Goal: Register for event/course

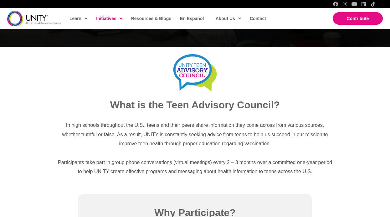
scroll to position [185, 0]
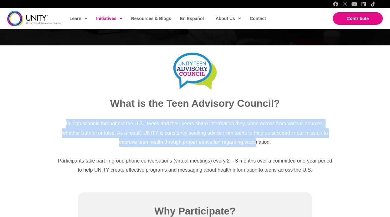
drag, startPoint x: 62, startPoint y: 122, endPoint x: 259, endPoint y: 145, distance: 199.0
click at [259, 145] on p "In high schools throughout the U.S., teens and their peers share information th…" at bounding box center [195, 133] width 276 height 28
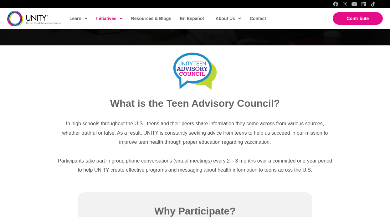
click at [201, 118] on div "In high schools throughout the U.S., teens and their peers share information th…" at bounding box center [195, 147] width 288 height 68
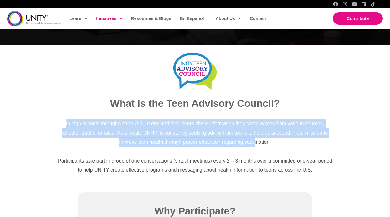
drag, startPoint x: 51, startPoint y: 127, endPoint x: 256, endPoint y: 142, distance: 205.3
click at [256, 142] on div "In high schools throughout the U.S., teens and their peers share information th…" at bounding box center [195, 147] width 288 height 68
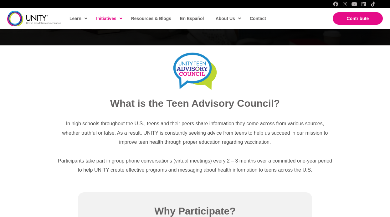
click at [269, 143] on span "In high schools throughout the U.S., teens and their peers share information th…" at bounding box center [194, 133] width 265 height 24
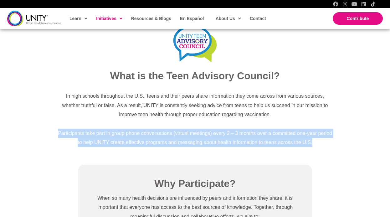
drag, startPoint x: 328, startPoint y: 145, endPoint x: 320, endPoint y: 126, distance: 20.3
click at [320, 126] on div "In high schools throughout the U.S., teens and their peers share information th…" at bounding box center [195, 119] width 276 height 56
click at [320, 126] on p at bounding box center [195, 123] width 276 height 9
drag, startPoint x: 314, startPoint y: 124, endPoint x: 320, endPoint y: 149, distance: 25.7
click at [320, 149] on div "In high schools throughout the U.S., teens and their peers share information th…" at bounding box center [195, 119] width 288 height 68
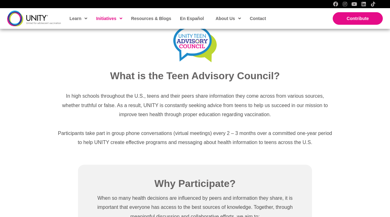
click at [320, 150] on div "In high schools throughout the U.S., teens and their peers share information th…" at bounding box center [195, 119] width 288 height 68
click at [307, 136] on p "Participants take part in group phone conversations (virtual meetings) every 2 …" at bounding box center [195, 138] width 276 height 18
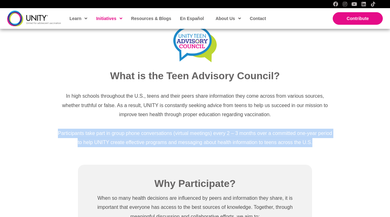
drag, startPoint x: 319, startPoint y: 145, endPoint x: 295, endPoint y: 124, distance: 31.9
click at [295, 124] on div "In high schools throughout the U.S., teens and their peers share information th…" at bounding box center [195, 119] width 276 height 56
click at [295, 124] on p at bounding box center [195, 123] width 276 height 9
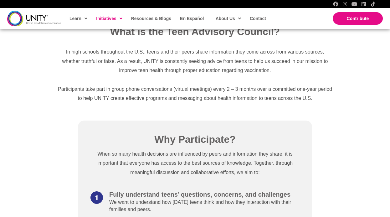
scroll to position [276, 0]
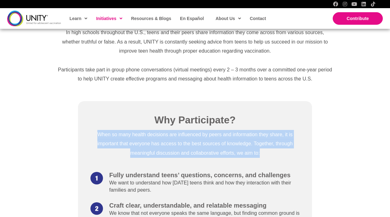
drag, startPoint x: 265, startPoint y: 155, endPoint x: 88, endPoint y: 131, distance: 178.7
click at [88, 131] on div "When so many health decisions are influenced by peers and information they shar…" at bounding box center [194, 148] width 221 height 36
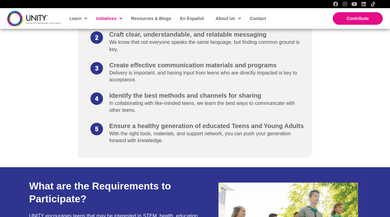
scroll to position [632, 0]
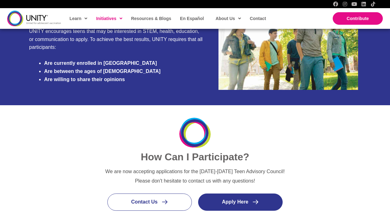
click at [244, 202] on span "Apply Here" at bounding box center [235, 201] width 26 height 5
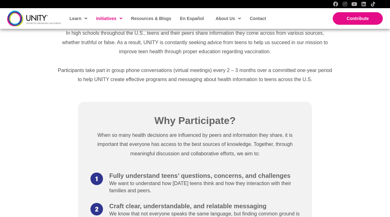
scroll to position [287, 0]
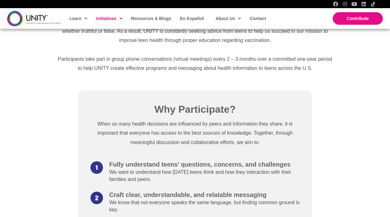
drag, startPoint x: 225, startPoint y: 177, endPoint x: 217, endPoint y: 156, distance: 22.8
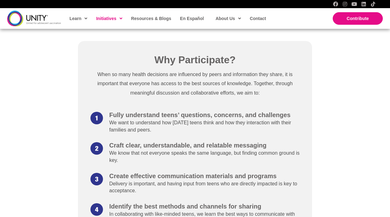
scroll to position [344, 0]
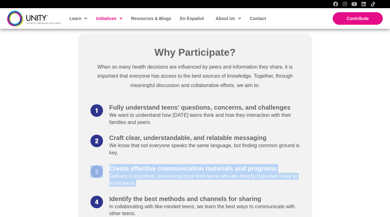
drag, startPoint x: 192, startPoint y: 186, endPoint x: 181, endPoint y: 162, distance: 27.0
click at [181, 162] on ul "Fully understand teens’ questions, concerns, and challenges We want to understa…" at bounding box center [197, 176] width 215 height 144
click at [181, 162] on li "Craft clear, understandable, and relatable messaging We know that not everyone …" at bounding box center [197, 149] width 215 height 30
drag, startPoint x: 179, startPoint y: 159, endPoint x: 200, endPoint y: 187, distance: 34.4
click at [200, 188] on ul "Fully understand teens’ questions, concerns, and challenges We want to understa…" at bounding box center [197, 176] width 215 height 144
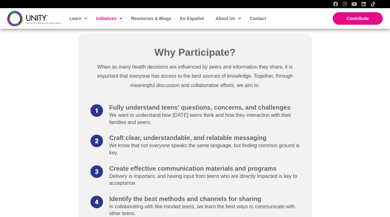
drag, startPoint x: 200, startPoint y: 187, endPoint x: 208, endPoint y: 187, distance: 7.8
click at [201, 187] on div "Create effective communication materials and programs Delivery is important, an…" at bounding box center [197, 176] width 215 height 23
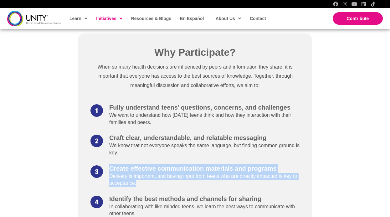
drag, startPoint x: 208, startPoint y: 187, endPoint x: 102, endPoint y: 166, distance: 108.1
click at [102, 166] on div "Create effective communication materials and programs Delivery is important, an…" at bounding box center [197, 176] width 215 height 23
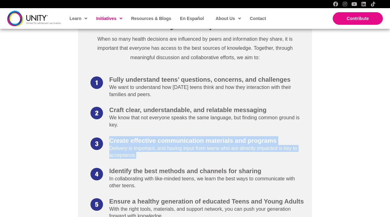
scroll to position [377, 0]
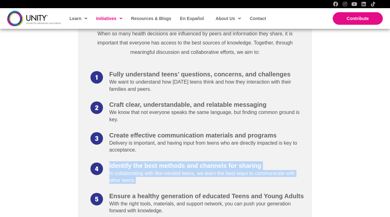
drag, startPoint x: 157, startPoint y: 184, endPoint x: 105, endPoint y: 165, distance: 55.1
click at [105, 165] on div "Identify the best methods and channels for sharing In collaborating with like-m…" at bounding box center [197, 173] width 215 height 23
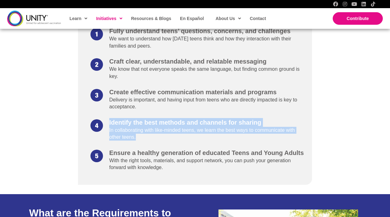
scroll to position [438, 0]
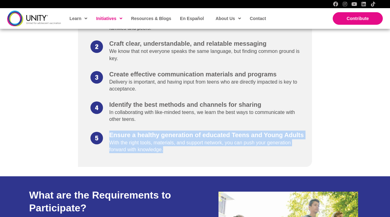
drag, startPoint x: 170, startPoint y: 150, endPoint x: 99, endPoint y: 138, distance: 72.0
click at [99, 138] on div "Ensure a healthy generation of educated Teens and Young Adults With the right t…" at bounding box center [197, 143] width 215 height 23
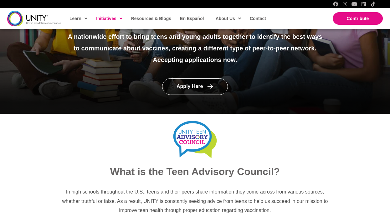
scroll to position [63, 0]
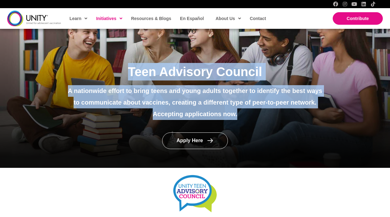
drag, startPoint x: 108, startPoint y: 71, endPoint x: 260, endPoint y: 121, distance: 160.0
click at [260, 121] on div "Teen Advisory Council A nationwide effort to bring teens and young adults toget…" at bounding box center [194, 94] width 271 height 63
drag, startPoint x: 265, startPoint y: 119, endPoint x: 128, endPoint y: 71, distance: 145.4
click at [128, 71] on div "Teen Advisory Council A nationwide effort to bring teens and young adults toget…" at bounding box center [194, 94] width 271 height 63
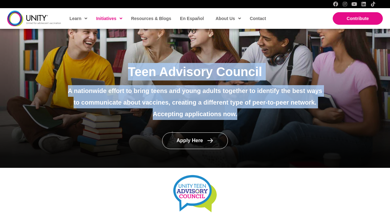
click at [128, 71] on span "Teen Advisory Council" at bounding box center [195, 72] width 134 height 14
drag, startPoint x: 131, startPoint y: 69, endPoint x: 263, endPoint y: 115, distance: 140.1
click at [263, 115] on div "Teen Advisory Council A nationwide effort to bring teens and young adults toget…" at bounding box center [195, 91] width 258 height 57
click at [263, 115] on p "Accepting applications now." at bounding box center [195, 114] width 258 height 12
drag, startPoint x: 274, startPoint y: 116, endPoint x: 126, endPoint y: 72, distance: 153.6
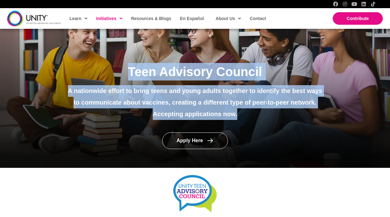
click at [126, 72] on div "Teen Advisory Council A nationwide effort to bring teens and young adults toget…" at bounding box center [195, 91] width 258 height 57
click at [126, 72] on h1 "Teen Advisory Council" at bounding box center [195, 72] width 258 height 18
drag, startPoint x: 126, startPoint y: 72, endPoint x: 255, endPoint y: 121, distance: 138.0
click at [255, 121] on div "Teen Advisory Council A nationwide effort to bring teens and young adults toget…" at bounding box center [194, 94] width 271 height 63
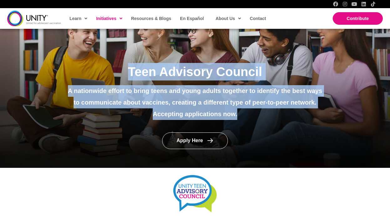
drag, startPoint x: 265, startPoint y: 121, endPoint x: 121, endPoint y: 68, distance: 153.4
click at [121, 68] on div "Teen Advisory Council A nationwide effort to bring teens and young adults toget…" at bounding box center [194, 94] width 271 height 63
click at [121, 68] on h1 "Teen Advisory Council" at bounding box center [195, 72] width 258 height 18
drag, startPoint x: 121, startPoint y: 68, endPoint x: 249, endPoint y: 117, distance: 136.7
click at [249, 117] on div "Teen Advisory Council A nationwide effort to bring teens and young adults toget…" at bounding box center [195, 91] width 258 height 57
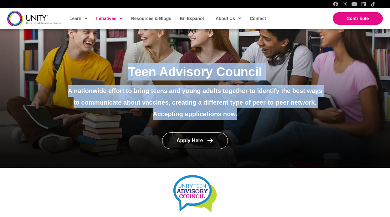
click at [249, 117] on p "Accepting applications now." at bounding box center [195, 114] width 258 height 12
drag, startPoint x: 255, startPoint y: 117, endPoint x: 109, endPoint y: 80, distance: 150.2
click at [109, 80] on div "Teen Advisory Council A nationwide effort to bring teens and young adults toget…" at bounding box center [195, 91] width 258 height 57
drag, startPoint x: 119, startPoint y: 73, endPoint x: 272, endPoint y: 119, distance: 160.3
click at [272, 119] on div "Teen Advisory Council A nationwide effort to bring teens and young adults toget…" at bounding box center [195, 91] width 258 height 57
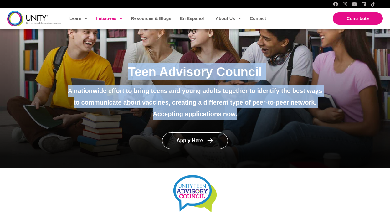
drag, startPoint x: 244, startPoint y: 120, endPoint x: 250, endPoint y: 119, distance: 6.0
click at [244, 120] on div "Teen Advisory Council A nationwide effort to bring teens and young adults toget…" at bounding box center [194, 94] width 271 height 63
drag, startPoint x: 192, startPoint y: 94, endPoint x: 136, endPoint y: 74, distance: 59.9
click at [138, 74] on div "Teen Advisory Council A nationwide effort to bring teens and young adults toget…" at bounding box center [195, 91] width 258 height 57
click at [135, 74] on span "Teen Advisory Council" at bounding box center [195, 72] width 134 height 14
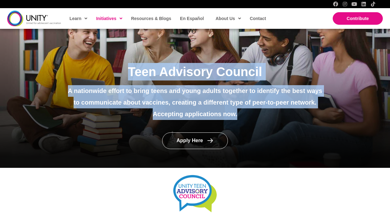
drag, startPoint x: 127, startPoint y: 73, endPoint x: 262, endPoint y: 116, distance: 141.6
click at [262, 116] on div "Teen Advisory Council A nationwide effort to bring teens and young adults toget…" at bounding box center [195, 91] width 258 height 57
click at [262, 116] on p "Accepting applications now." at bounding box center [195, 114] width 258 height 12
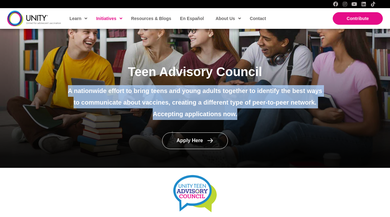
drag, startPoint x: 293, startPoint y: 120, endPoint x: 127, endPoint y: 72, distance: 172.5
click at [135, 81] on div "Teen Advisory Council A nationwide effort to bring teens and young adults toget…" at bounding box center [194, 94] width 271 height 63
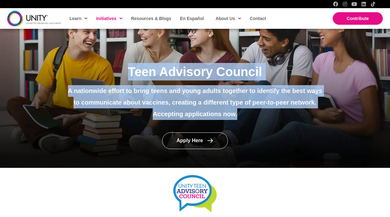
drag, startPoint x: 127, startPoint y: 72, endPoint x: 263, endPoint y: 120, distance: 144.1
click at [263, 120] on div "Teen Advisory Council A nationwide effort to bring teens and young adults toget…" at bounding box center [194, 94] width 271 height 63
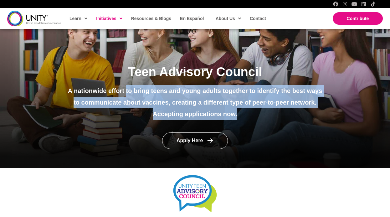
drag, startPoint x: 286, startPoint y: 121, endPoint x: 126, endPoint y: 87, distance: 164.2
click at [126, 87] on div "Teen Advisory Council A nationwide effort to bring teens and young adults toget…" at bounding box center [194, 94] width 271 height 63
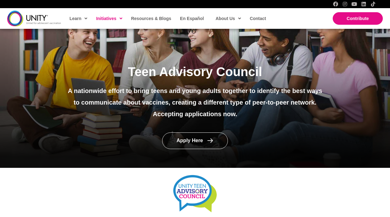
click at [119, 79] on h1 "Teen Advisory Council" at bounding box center [195, 72] width 258 height 18
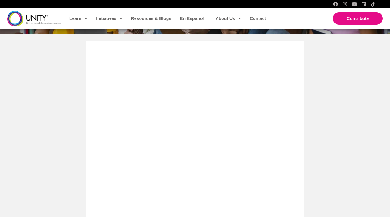
scroll to position [97, 0]
